Goal: Transaction & Acquisition: Purchase product/service

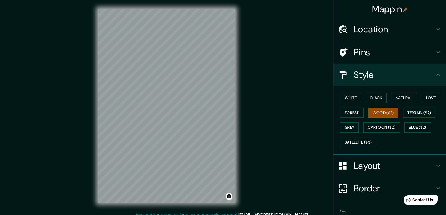
drag, startPoint x: 239, startPoint y: 67, endPoint x: 236, endPoint y: 69, distance: 4.1
click at [236, 69] on div "© Mapbox © OpenStreetMap Improve this map" at bounding box center [166, 106] width 155 height 212
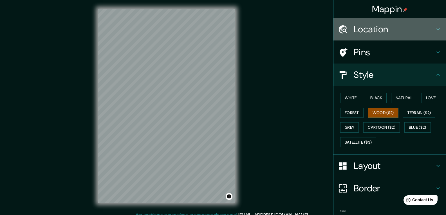
click at [375, 31] on h4 "Location" at bounding box center [393, 29] width 81 height 11
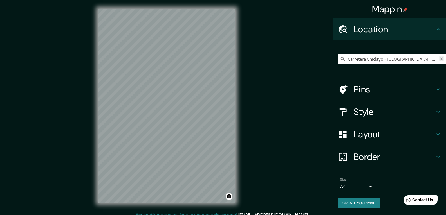
click at [443, 59] on icon "Clear" at bounding box center [441, 59] width 4 height 4
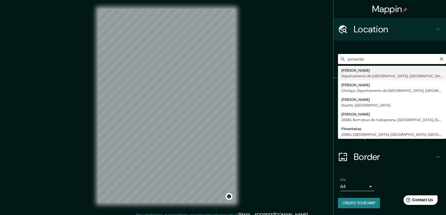
type input "Pimentel, Departamento de Lambayeque, [GEOGRAPHIC_DATA]"
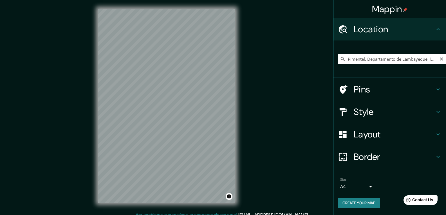
click at [398, 62] on input "Pimentel, Departamento de Lambayeque, [GEOGRAPHIC_DATA]" at bounding box center [392, 59] width 108 height 10
click at [304, 105] on div "Mappin Location [GEOGRAPHIC_DATA], [GEOGRAPHIC_DATA], [GEOGRAPHIC_DATA] Pins St…" at bounding box center [223, 110] width 446 height 221
click at [392, 62] on input "Pimentel, Departamento de Lambayeque, [GEOGRAPHIC_DATA]" at bounding box center [392, 59] width 108 height 10
click at [439, 58] on icon "Clear" at bounding box center [440, 58] width 3 height 3
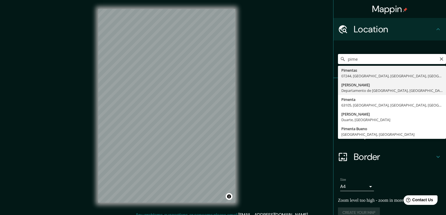
type input "Pimentel, Departamento de Lambayeque, [GEOGRAPHIC_DATA]"
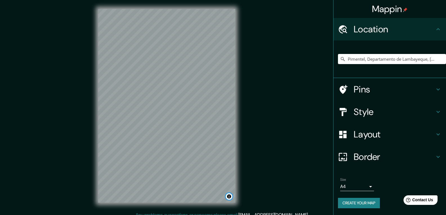
click at [231, 198] on button "Toggle attribution" at bounding box center [228, 196] width 7 height 7
click at [372, 109] on h4 "Style" at bounding box center [393, 111] width 81 height 11
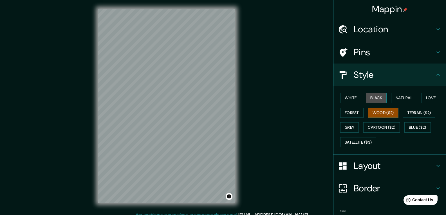
click at [367, 97] on button "Black" at bounding box center [376, 98] width 21 height 10
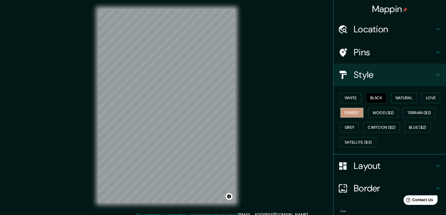
click at [351, 116] on button "Forest" at bounding box center [351, 113] width 23 height 10
click at [404, 113] on button "Terrain ($2)" at bounding box center [419, 113] width 33 height 10
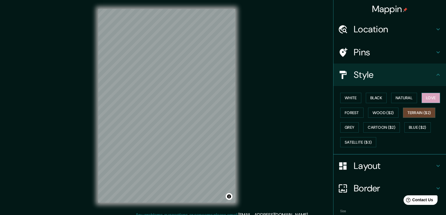
click at [422, 100] on button "Love" at bounding box center [430, 98] width 19 height 10
click at [409, 126] on button "Blue ($2)" at bounding box center [417, 127] width 26 height 10
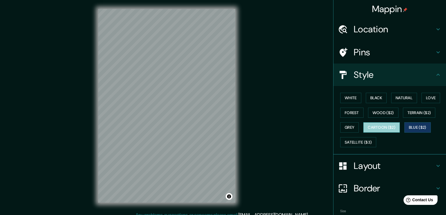
click at [393, 130] on button "Cartoon ($2)" at bounding box center [381, 127] width 37 height 10
click at [340, 125] on button "Grey" at bounding box center [349, 127] width 19 height 10
